Goal: Find contact information: Find contact information

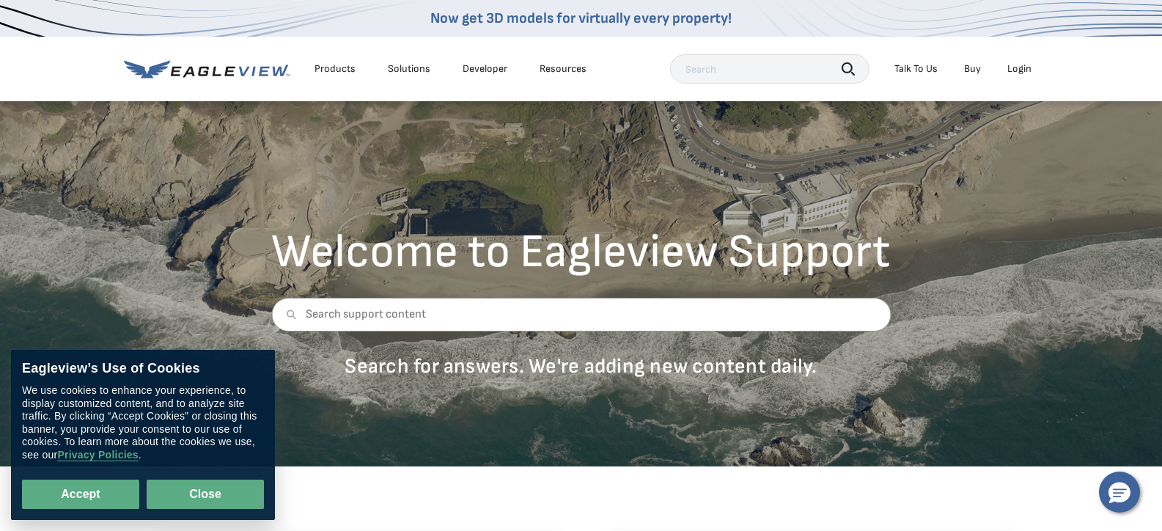
click at [185, 490] on button "Close" at bounding box center [205, 493] width 117 height 29
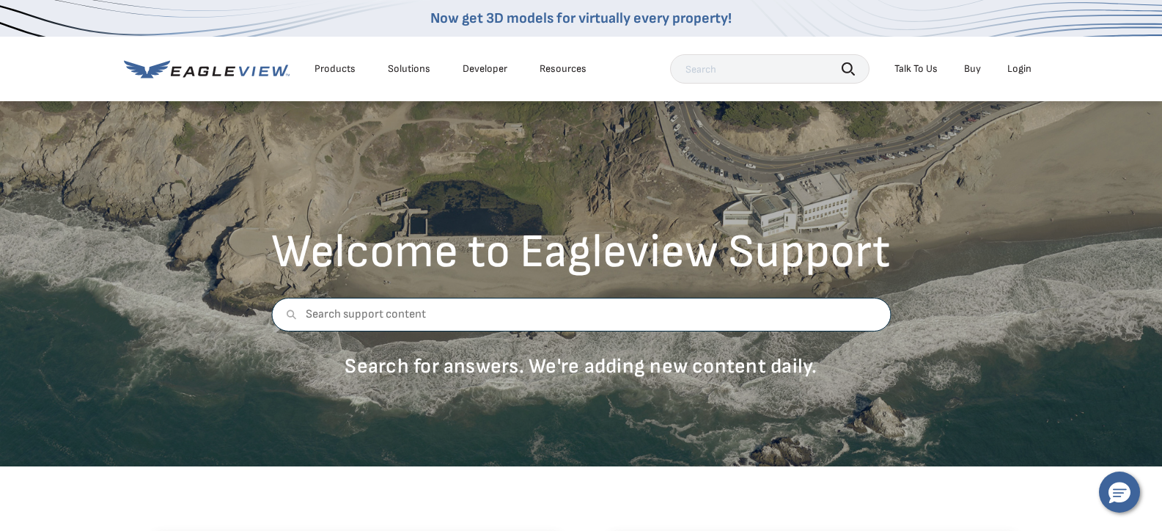
click at [310, 317] on input "text" at bounding box center [580, 315] width 619 height 34
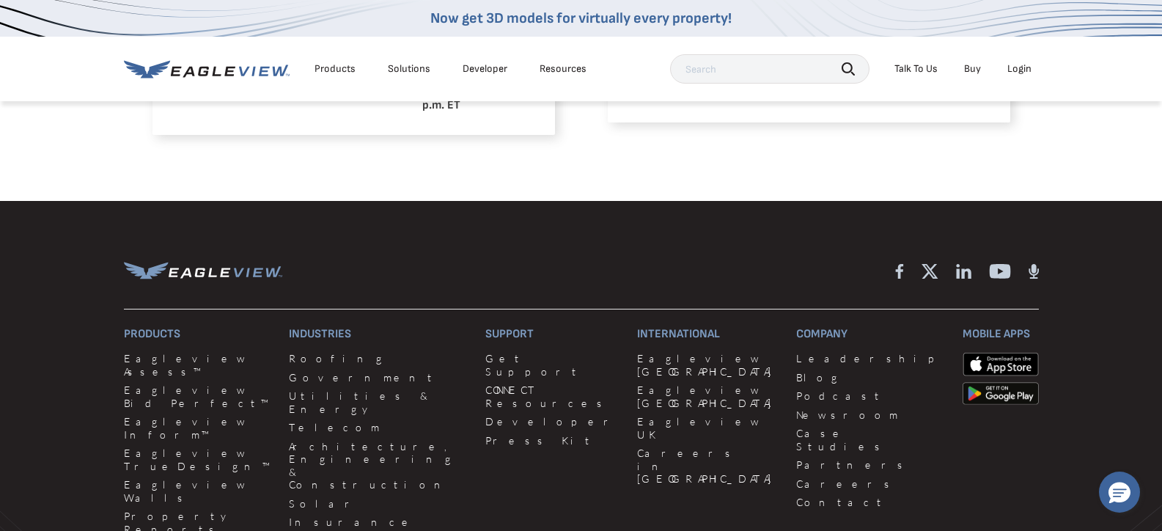
scroll to position [1246, 0]
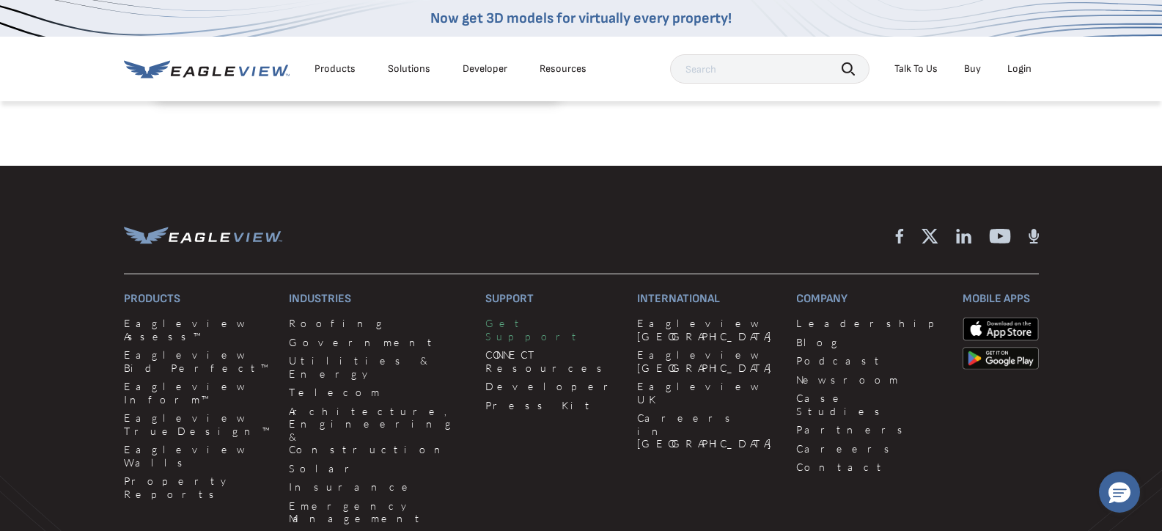
click at [485, 334] on link "Get Support" at bounding box center [552, 330] width 134 height 26
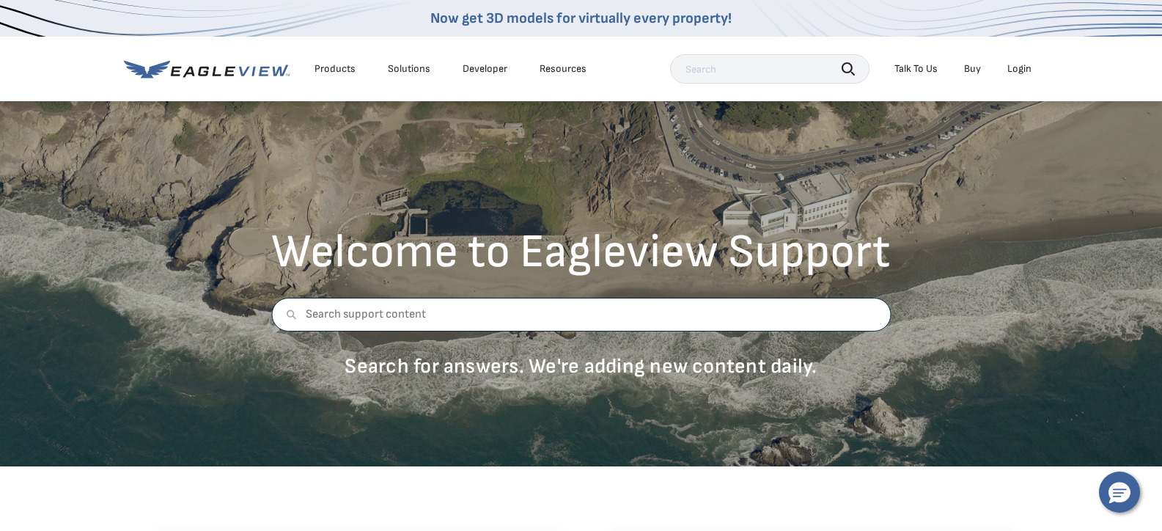
click at [312, 317] on input "text" at bounding box center [580, 315] width 619 height 34
type input "Time stamped pictures"
click at [896, 63] on div "Talk To Us" at bounding box center [915, 68] width 43 height 13
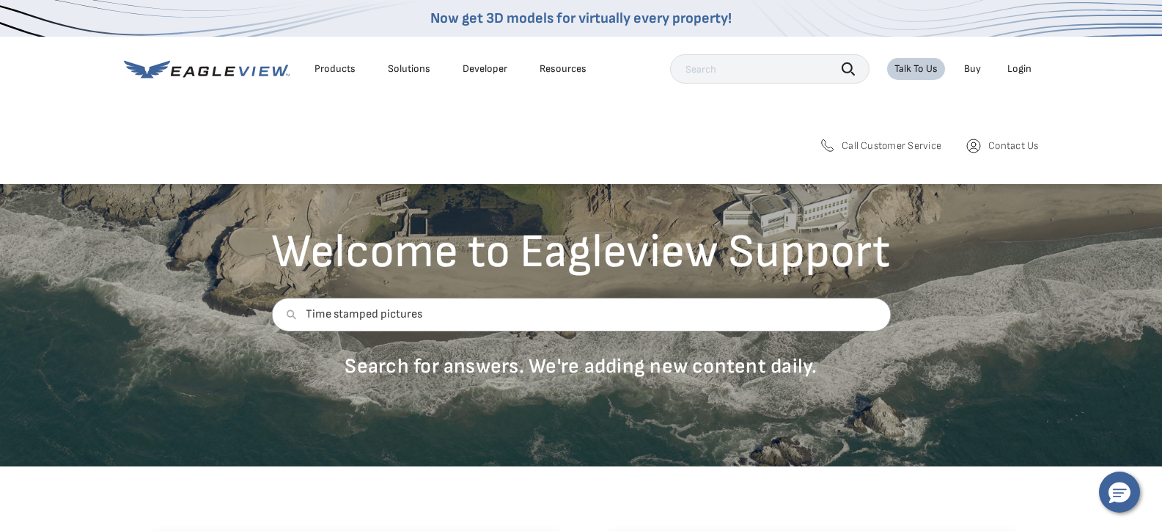
click at [850, 141] on span "Call Customer Service" at bounding box center [892, 145] width 100 height 13
